Goal: Task Accomplishment & Management: Use online tool/utility

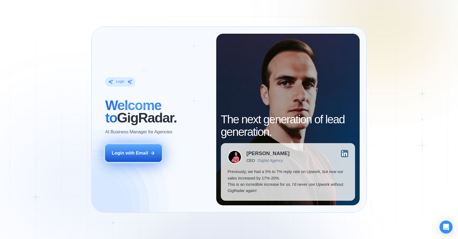
click at [131, 154] on div "Login with Email" at bounding box center [130, 153] width 36 height 6
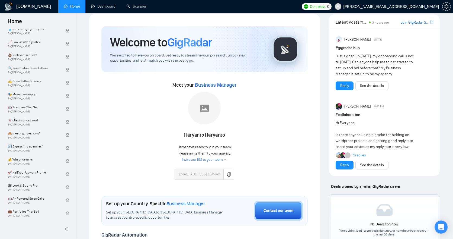
scroll to position [16, 0]
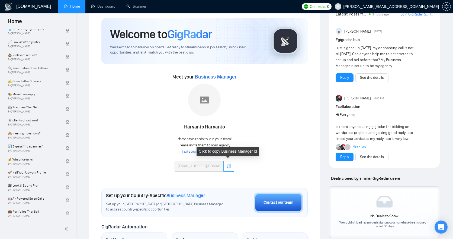
click at [231, 167] on icon "copy" at bounding box center [229, 166] width 4 height 4
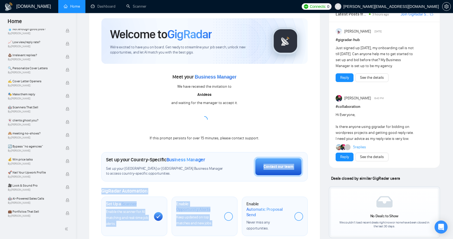
drag, startPoint x: 227, startPoint y: 237, endPoint x: 224, endPoint y: 255, distance: 17.4
click at [224, 223] on html "Home Getting Started Academy 🚀 GigRadar Quick Start Welcome to GigRadar By Vlad…" at bounding box center [226, 103] width 453 height 239
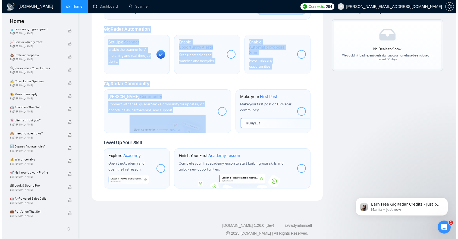
scroll to position [0, 0]
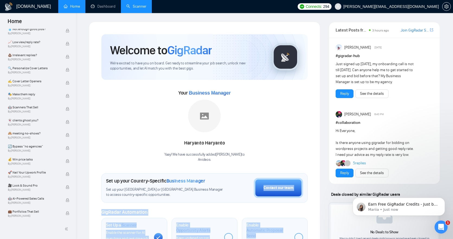
click at [136, 7] on link "Scanner" at bounding box center [136, 6] width 20 height 5
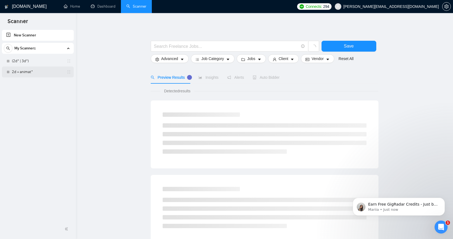
click at [29, 69] on link "2d + animat*" at bounding box center [38, 71] width 52 height 11
